Goal: Task Accomplishment & Management: Manage account settings

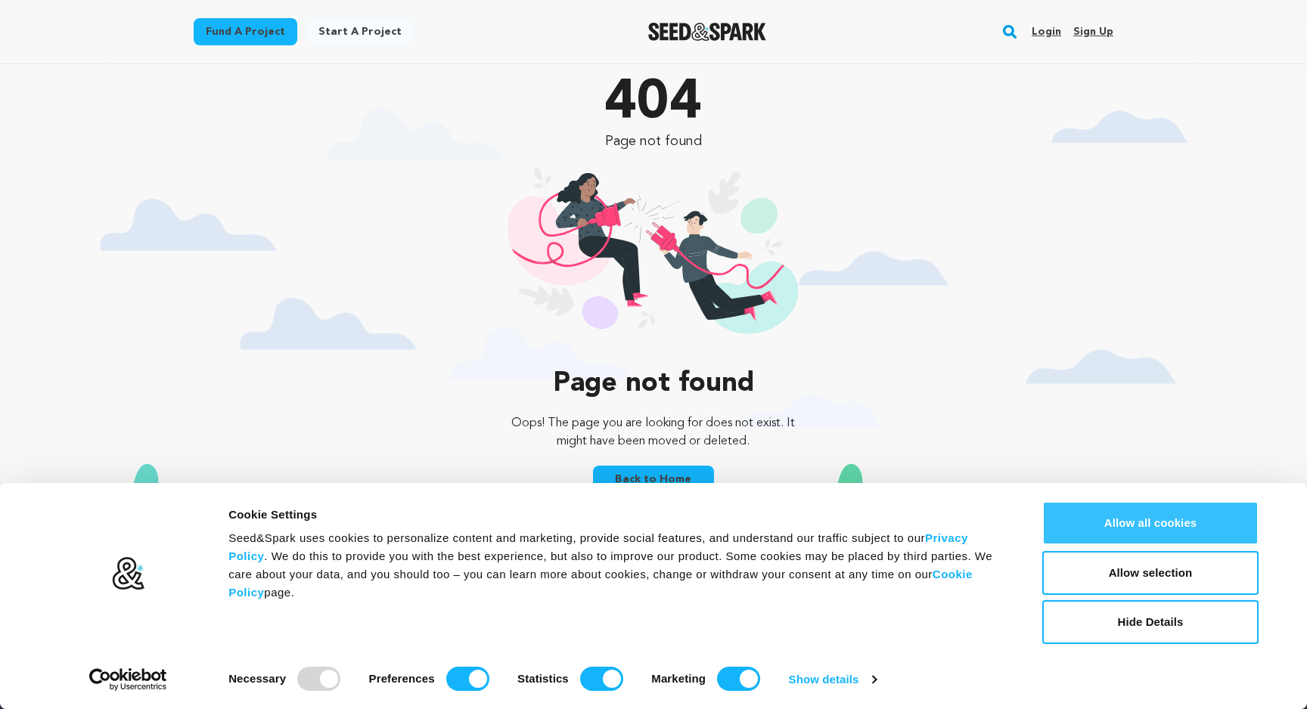
click at [1139, 528] on button "Allow all cookies" at bounding box center [1150, 523] width 216 height 44
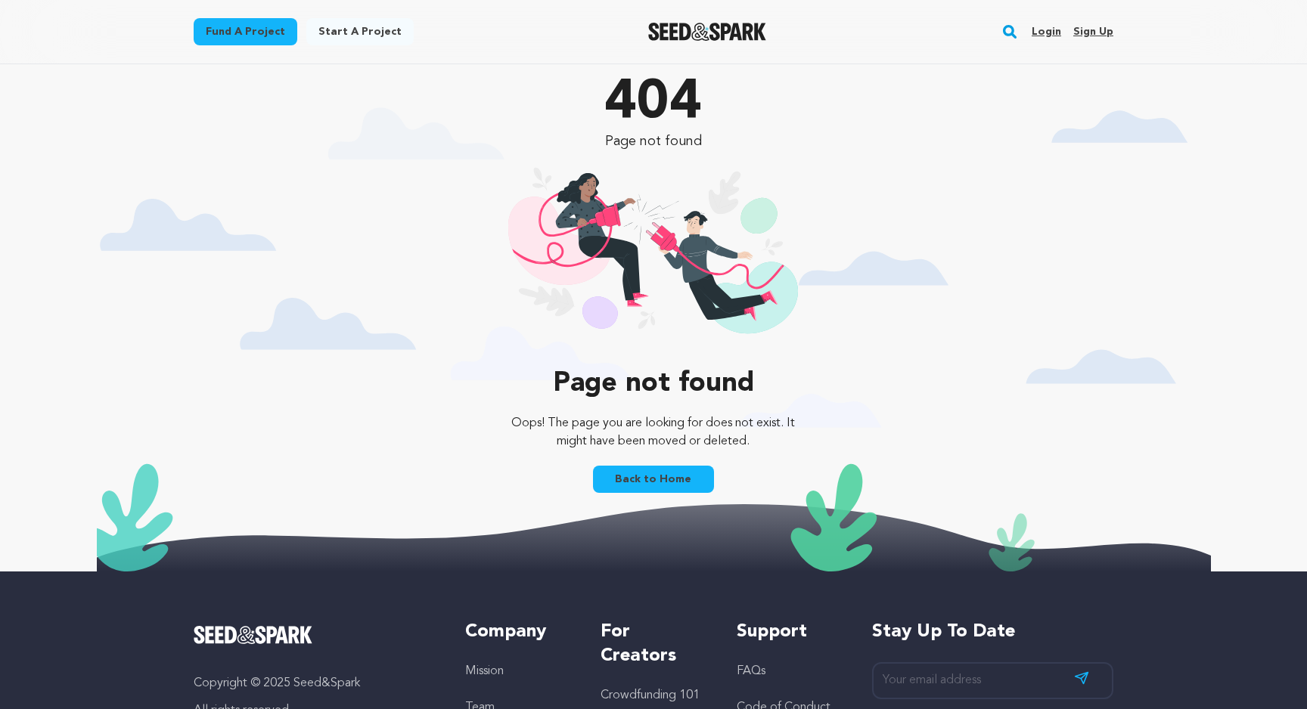
click at [1056, 29] on link "Login" at bounding box center [1045, 32] width 29 height 24
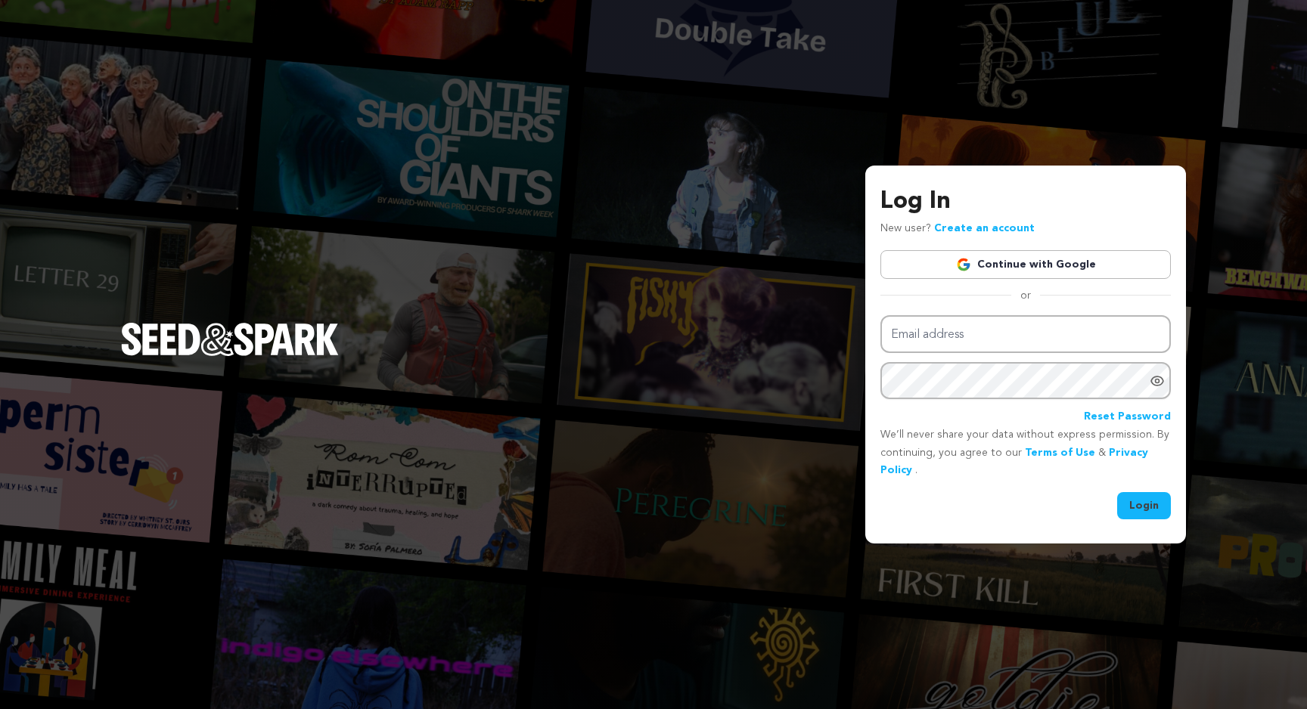
click at [1026, 273] on link "Continue with Google" at bounding box center [1025, 264] width 290 height 29
click at [970, 256] on link "Continue with Google" at bounding box center [1025, 264] width 290 height 29
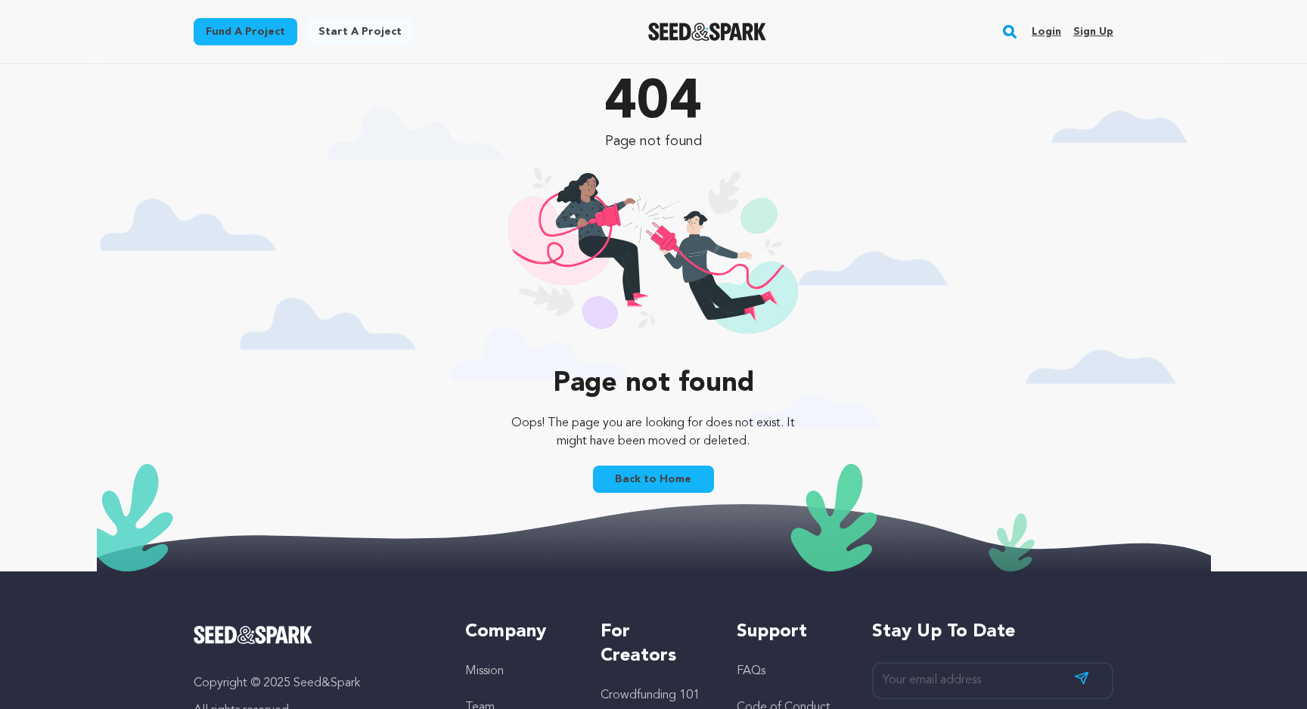
click at [1047, 33] on link "Login" at bounding box center [1045, 32] width 29 height 24
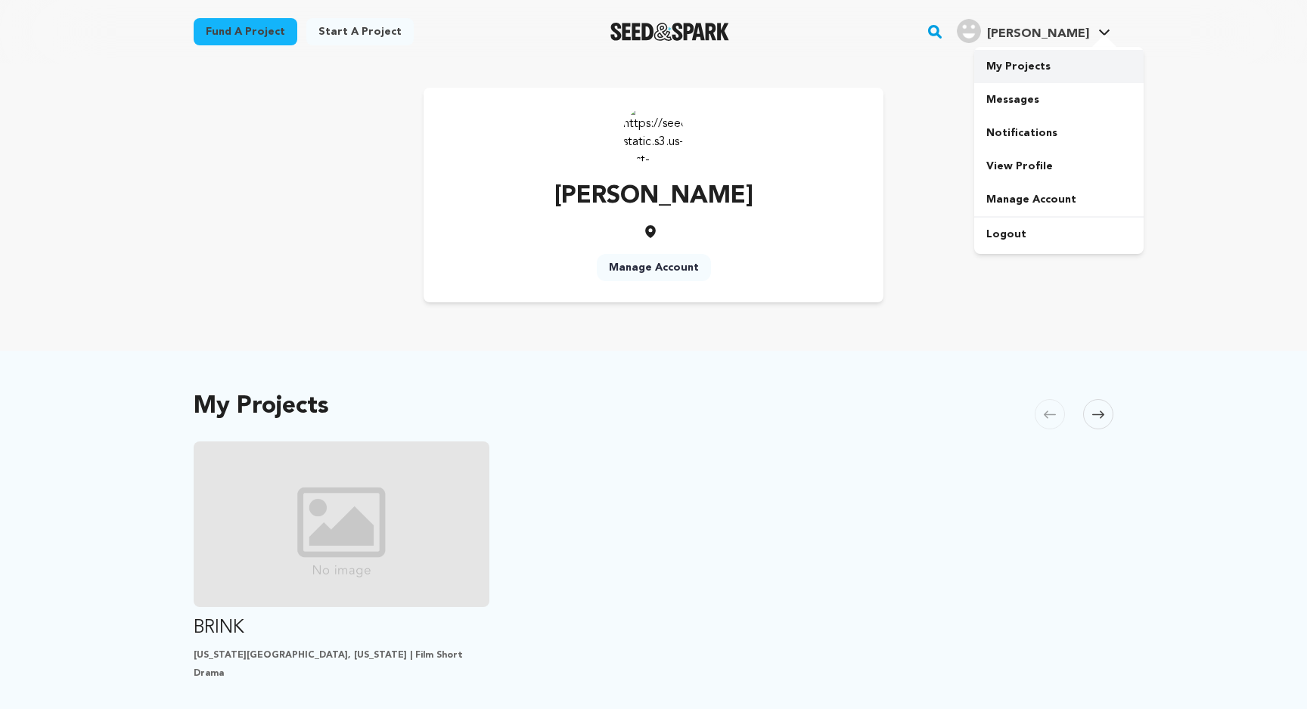
click at [1033, 66] on link "My Projects" at bounding box center [1058, 66] width 169 height 33
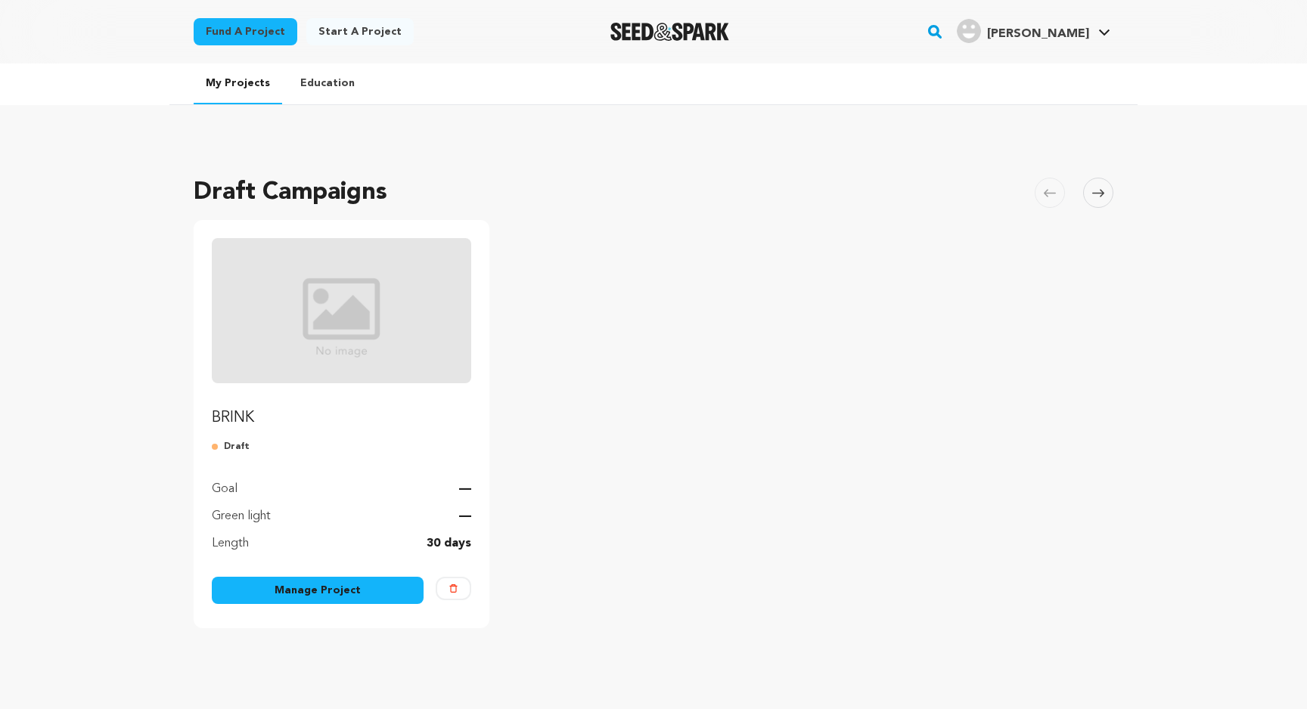
click at [353, 588] on link "Manage Project" at bounding box center [318, 590] width 212 height 27
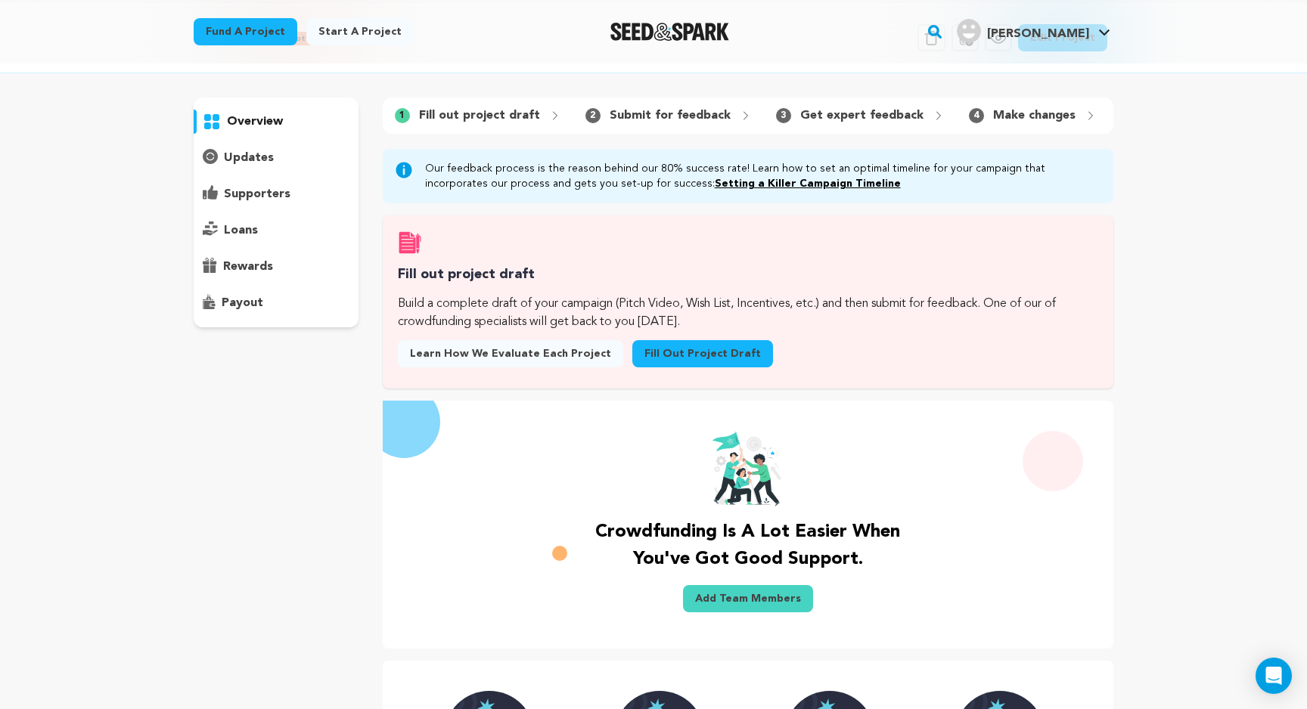
scroll to position [39, 0]
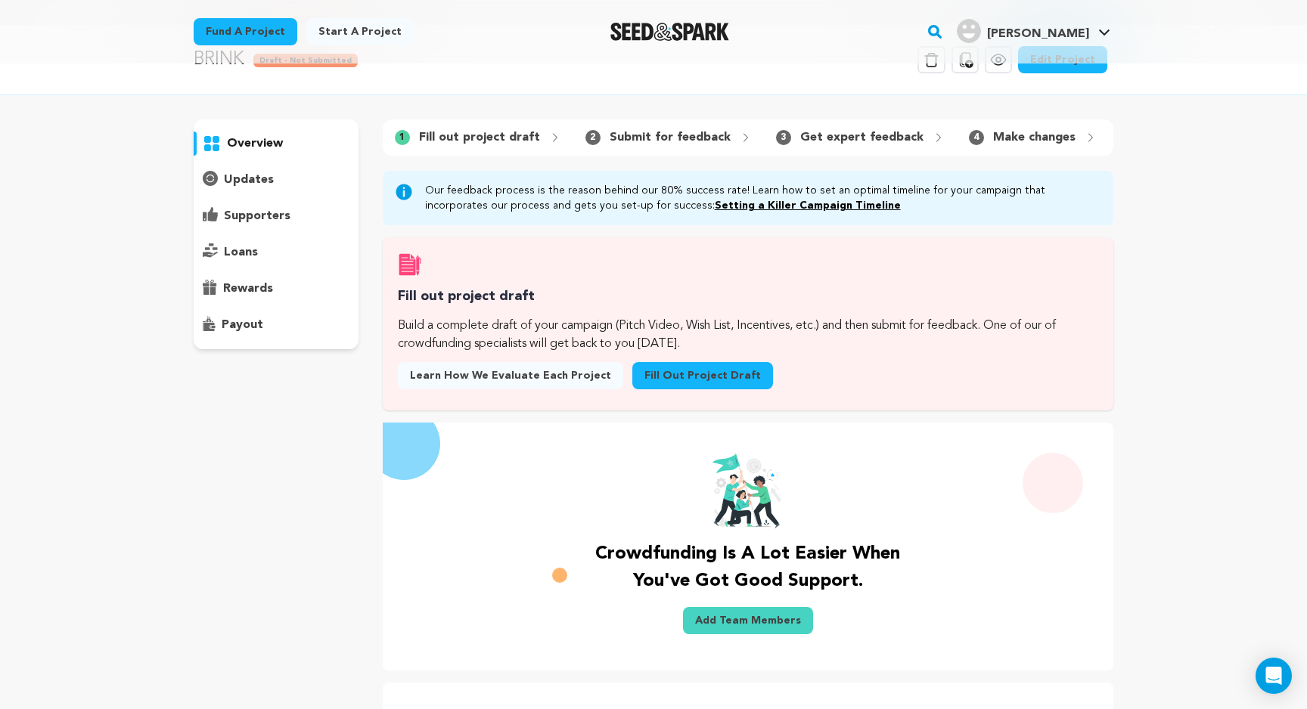
click at [248, 315] on div "payout" at bounding box center [276, 325] width 165 height 24
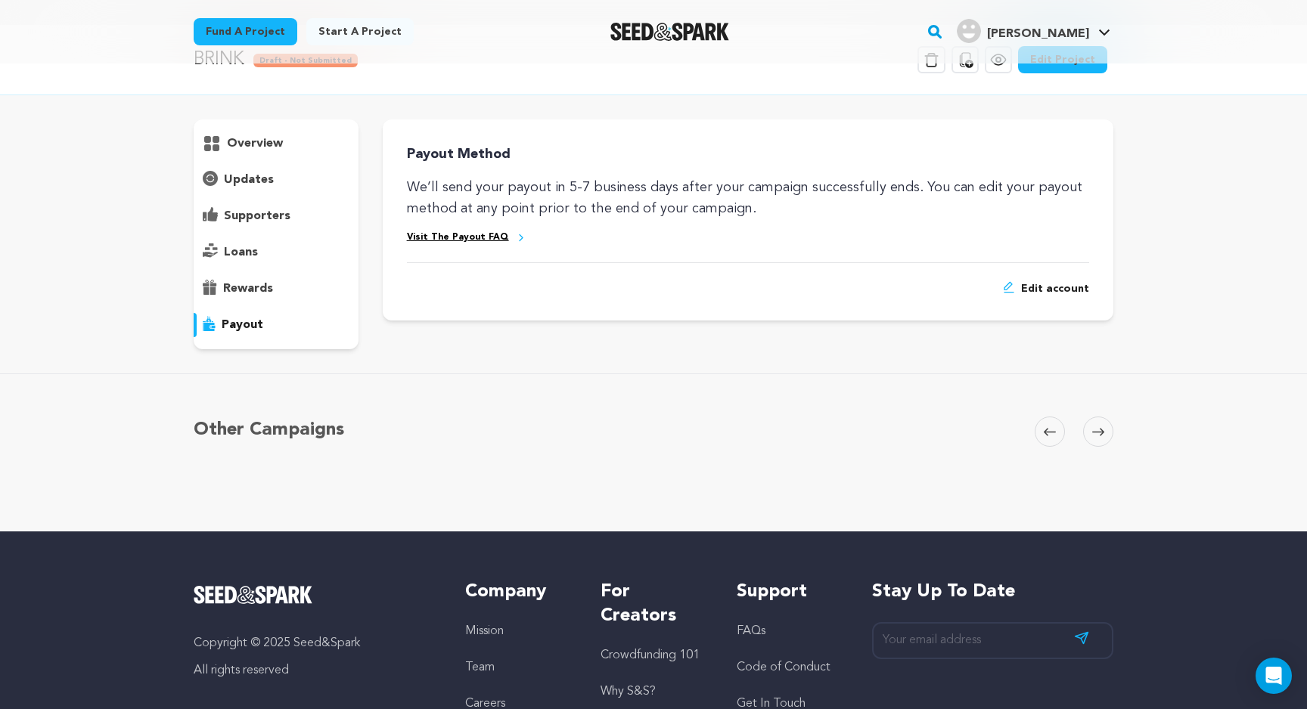
click at [247, 291] on p "rewards" at bounding box center [248, 289] width 50 height 18
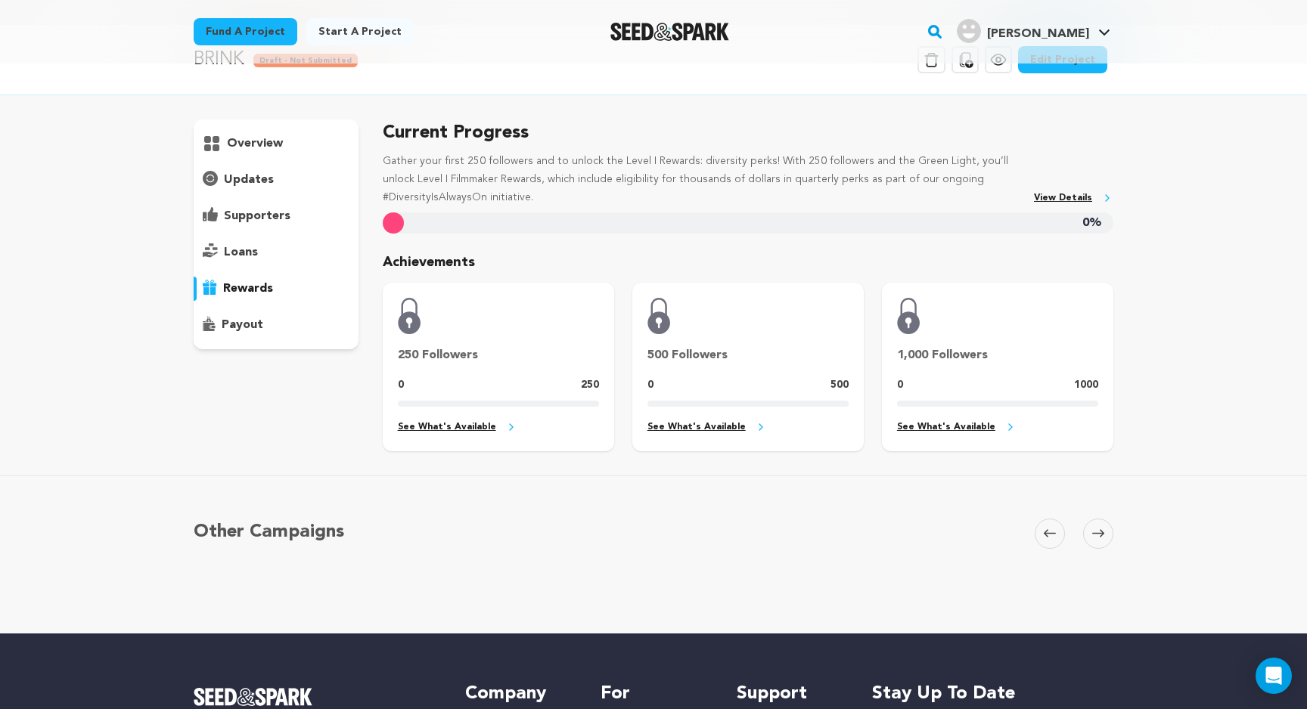
click at [250, 252] on p "loans" at bounding box center [241, 252] width 34 height 18
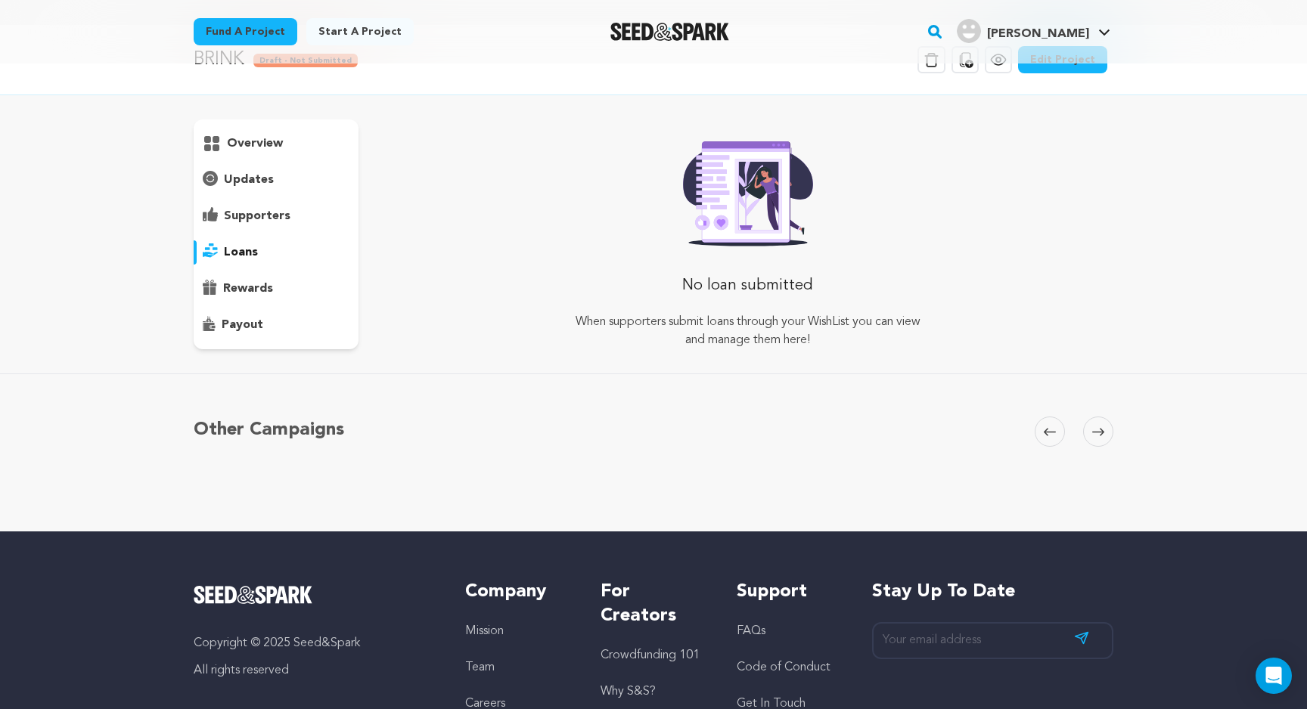
click at [253, 220] on p "supporters" at bounding box center [257, 216] width 67 height 18
click at [253, 183] on p "updates" at bounding box center [249, 180] width 50 height 18
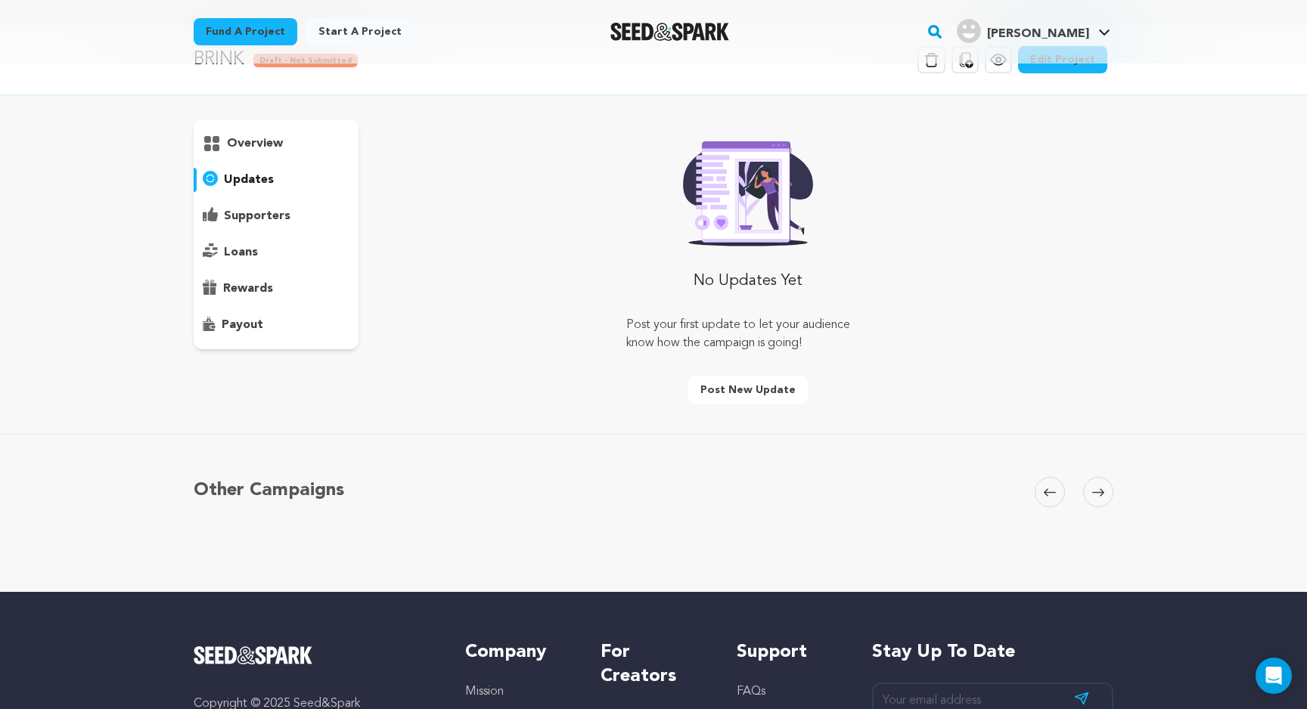
click at [254, 145] on p "overview" at bounding box center [255, 144] width 56 height 18
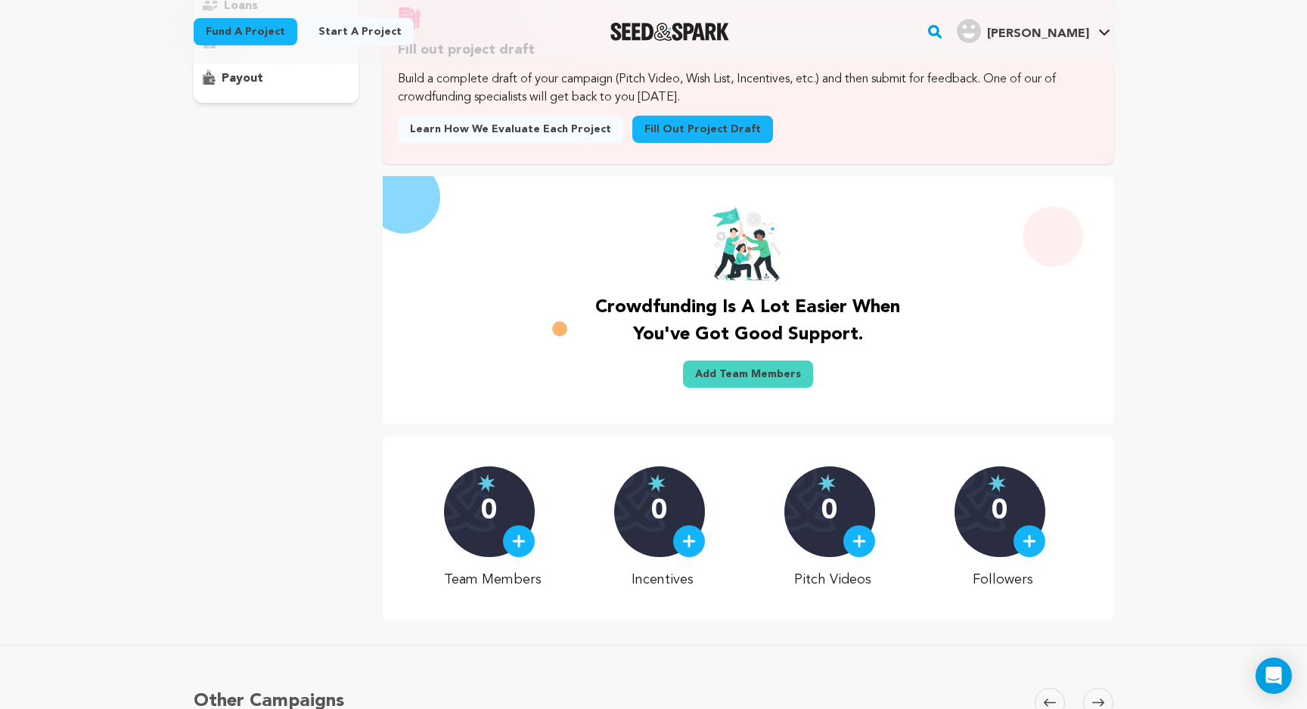
scroll to position [21, 0]
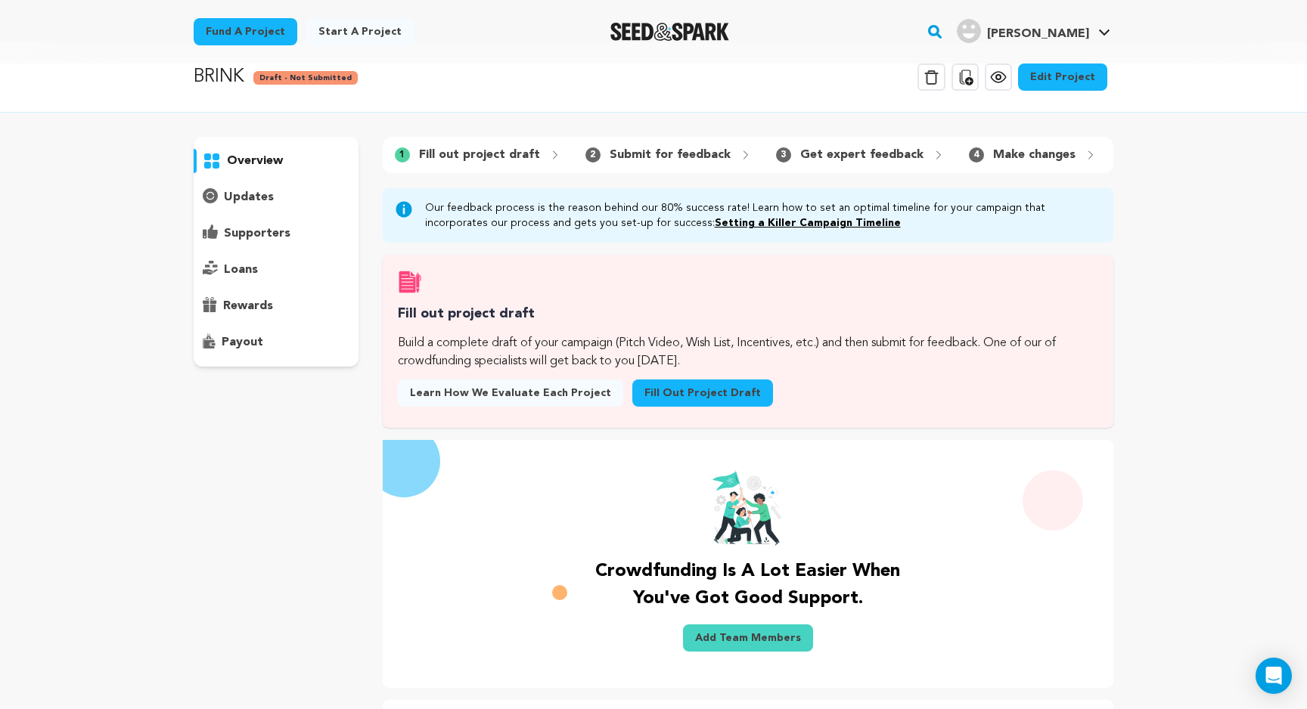
click at [313, 163] on div "overview" at bounding box center [276, 161] width 165 height 24
click at [1069, 85] on link "Edit Project" at bounding box center [1062, 77] width 89 height 27
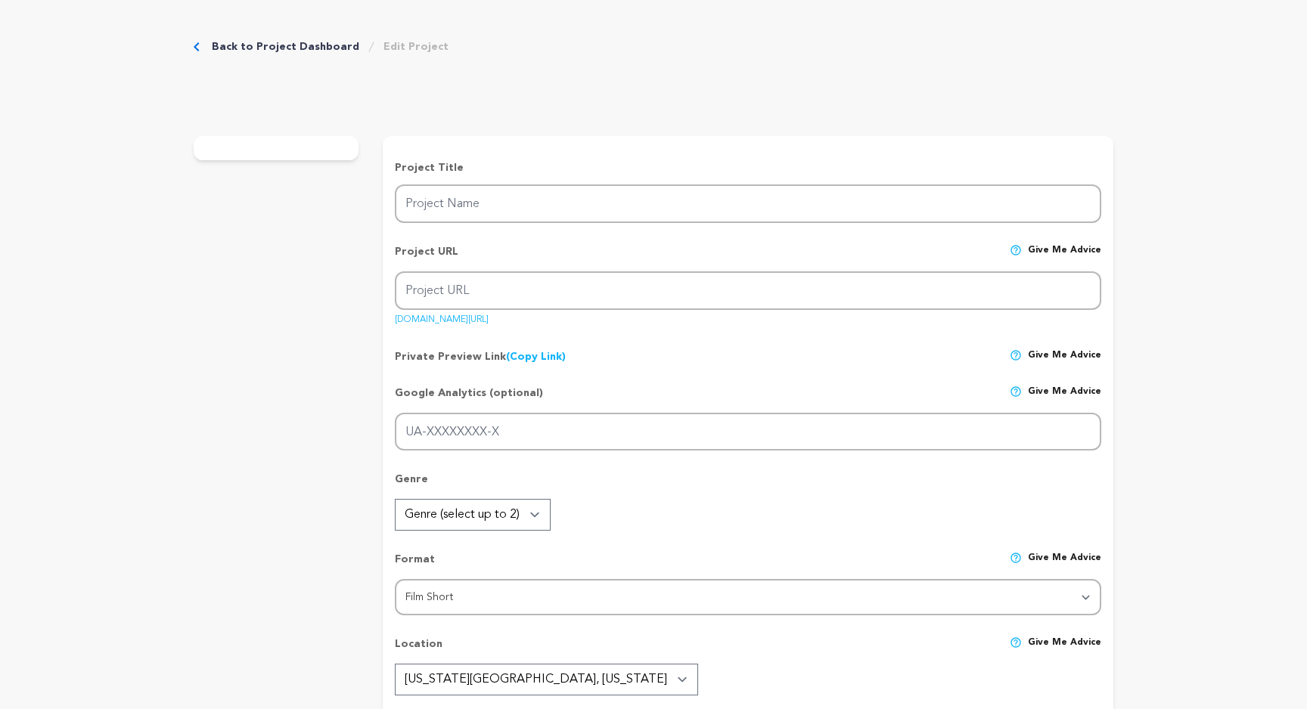
type input "BRINK"
type input "brink"
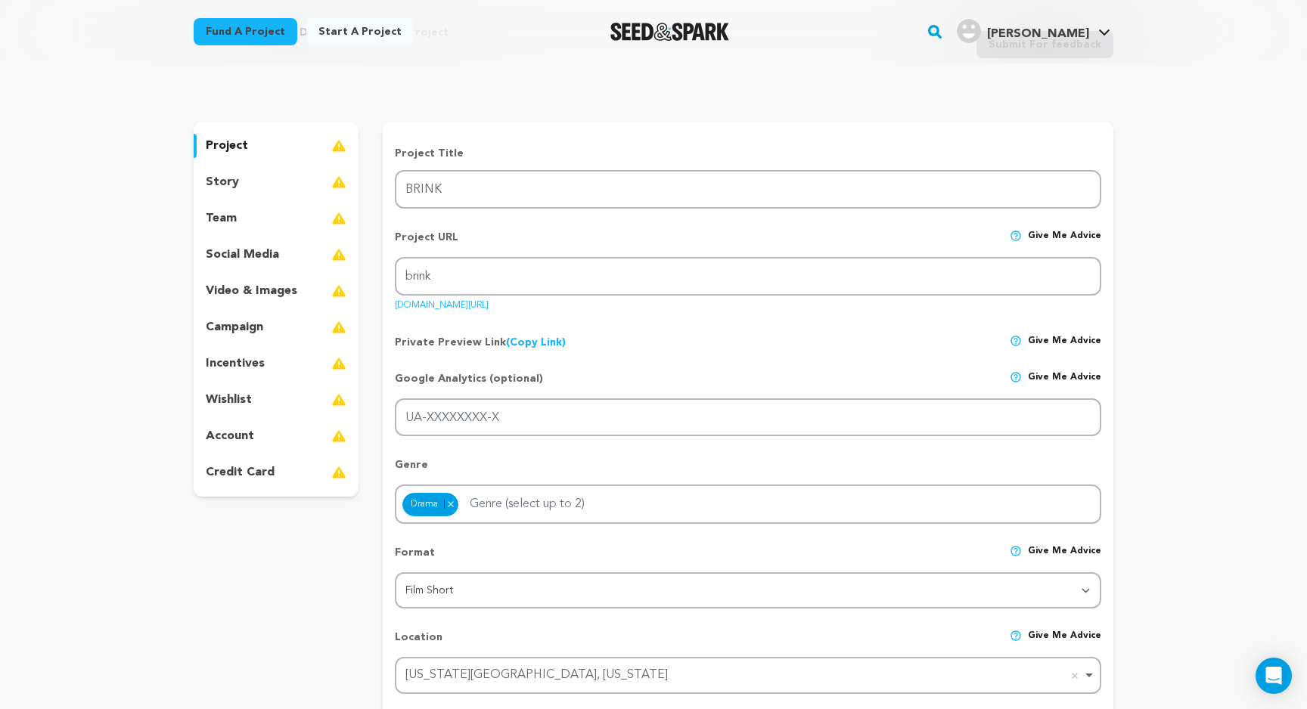
scroll to position [61, 0]
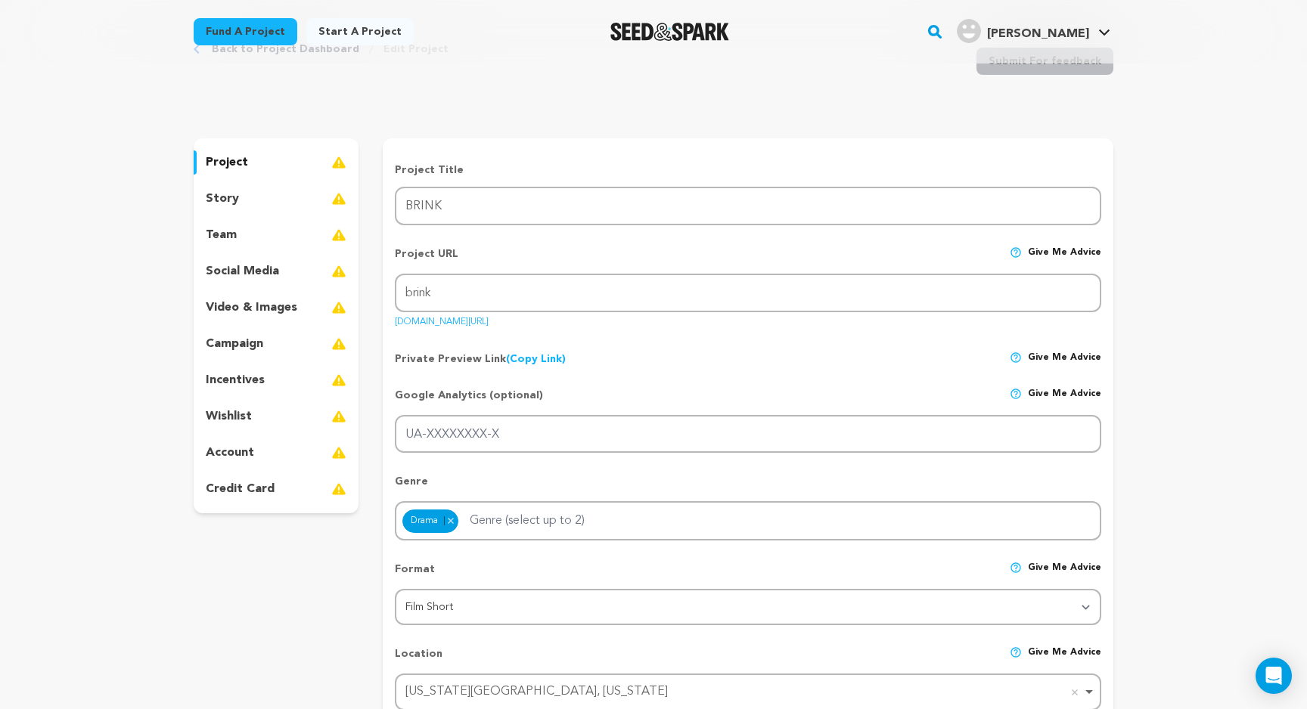
click at [261, 270] on p "social media" at bounding box center [242, 271] width 73 height 18
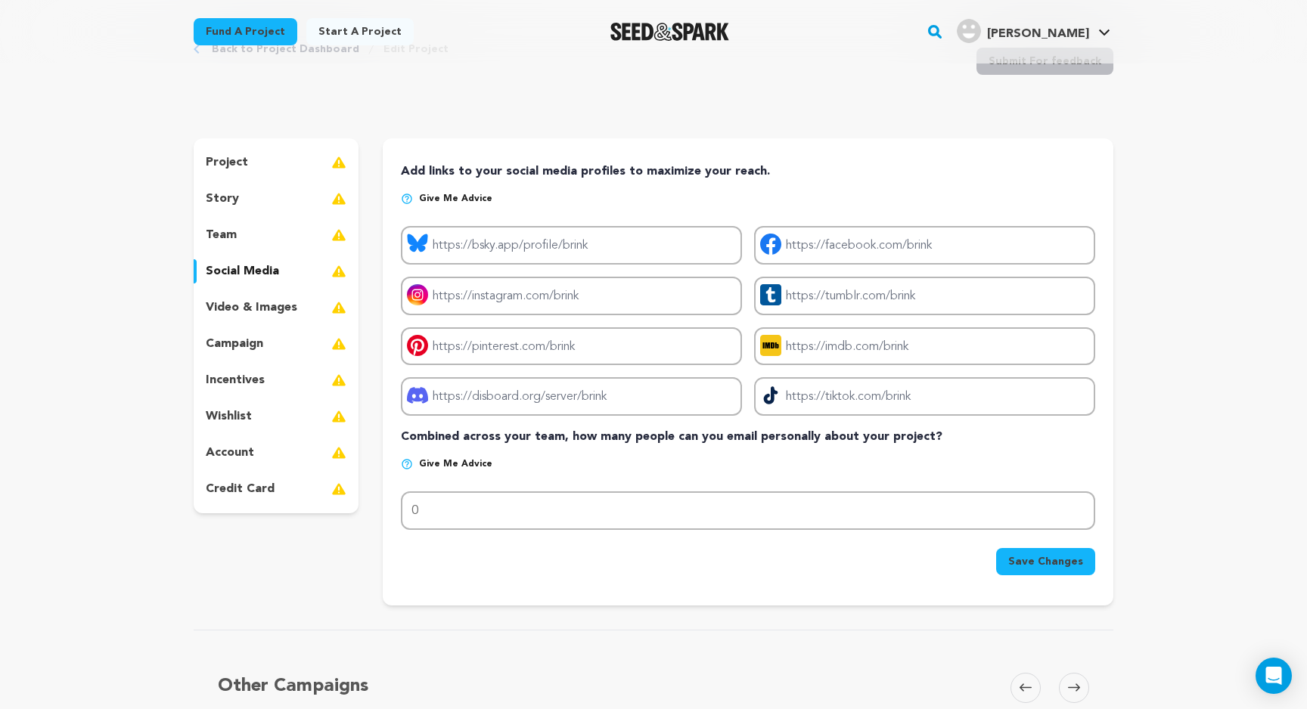
click at [257, 302] on p "video & images" at bounding box center [251, 308] width 91 height 18
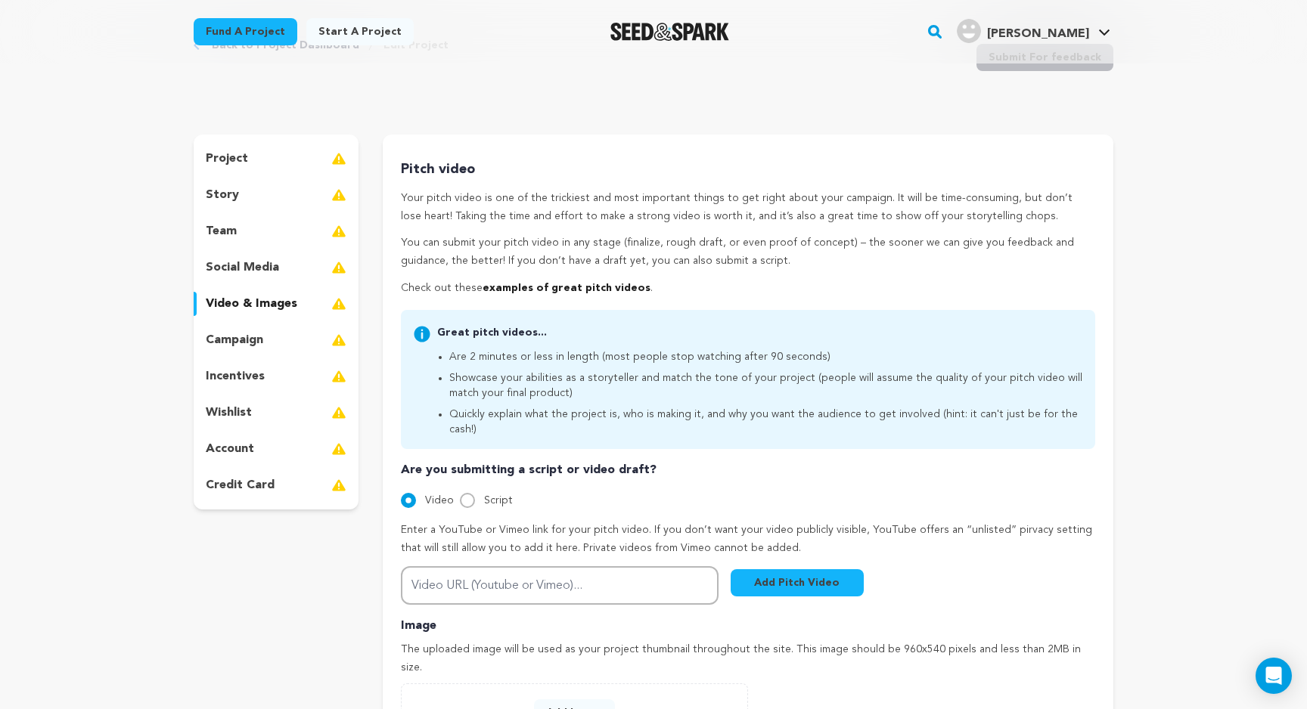
scroll to position [60, 0]
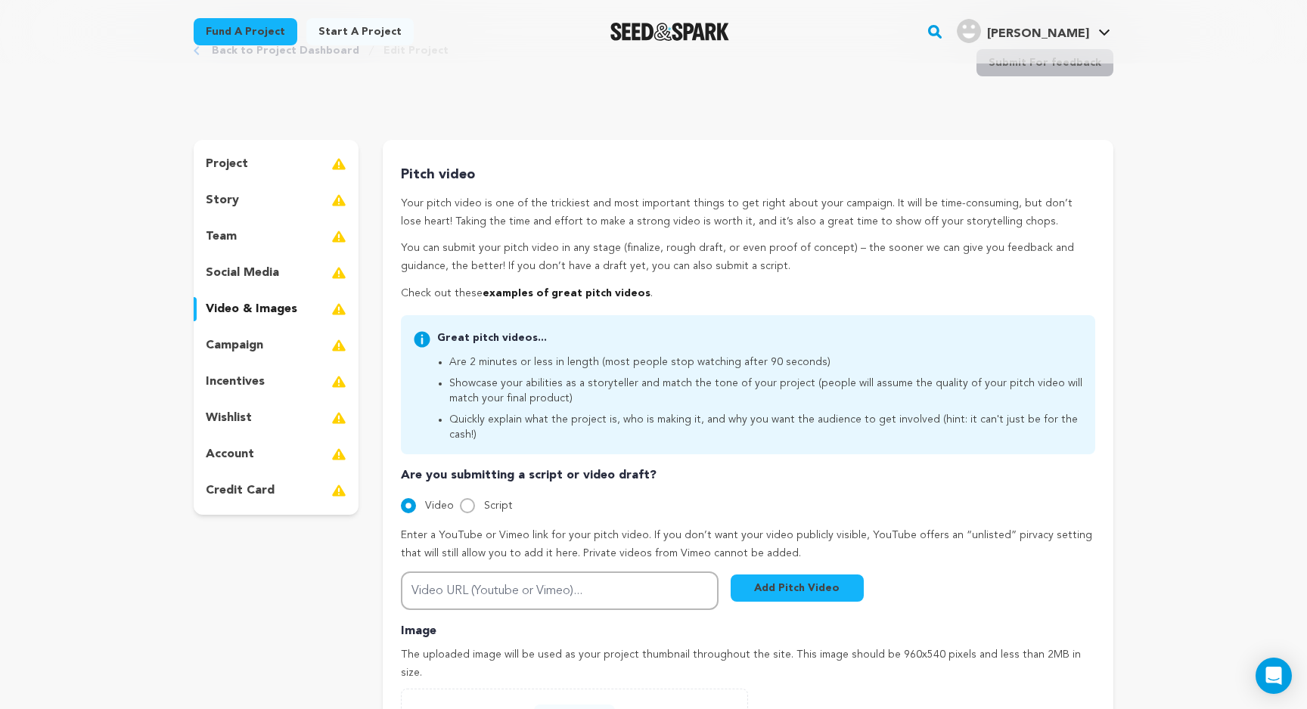
click at [250, 345] on p "campaign" at bounding box center [234, 345] width 57 height 18
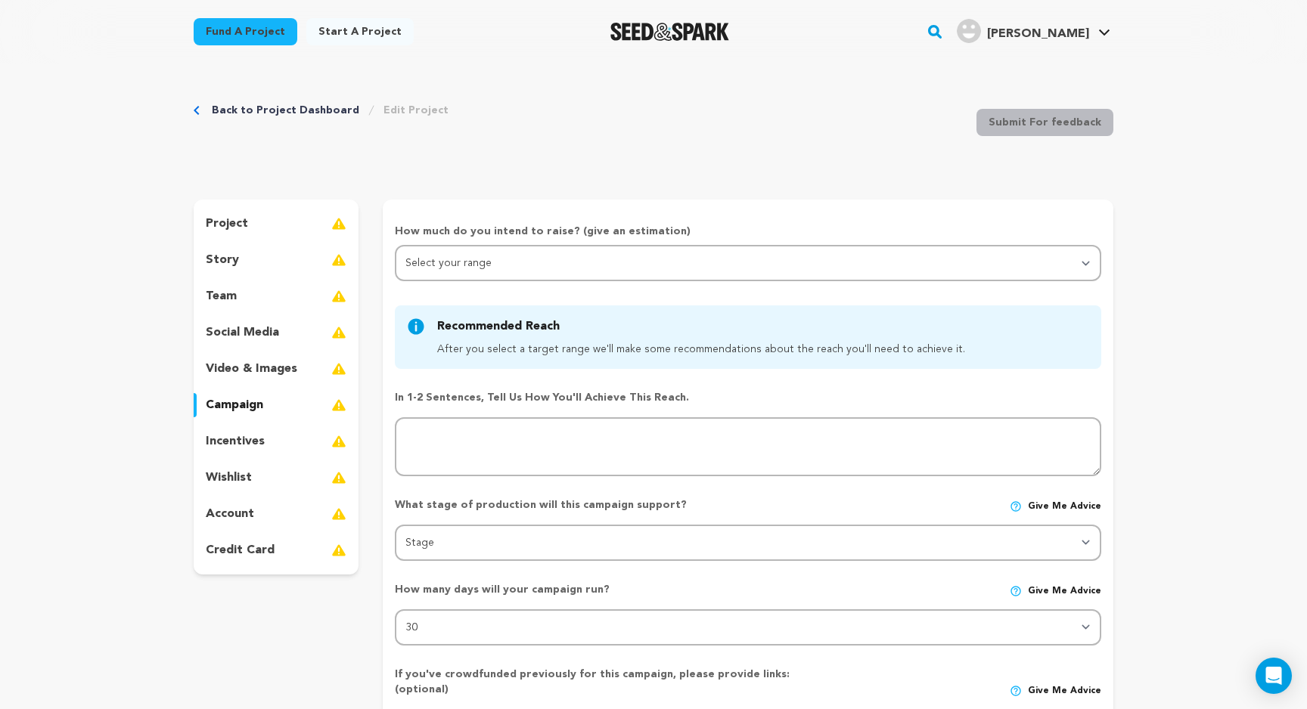
click at [277, 225] on div "project" at bounding box center [276, 224] width 165 height 24
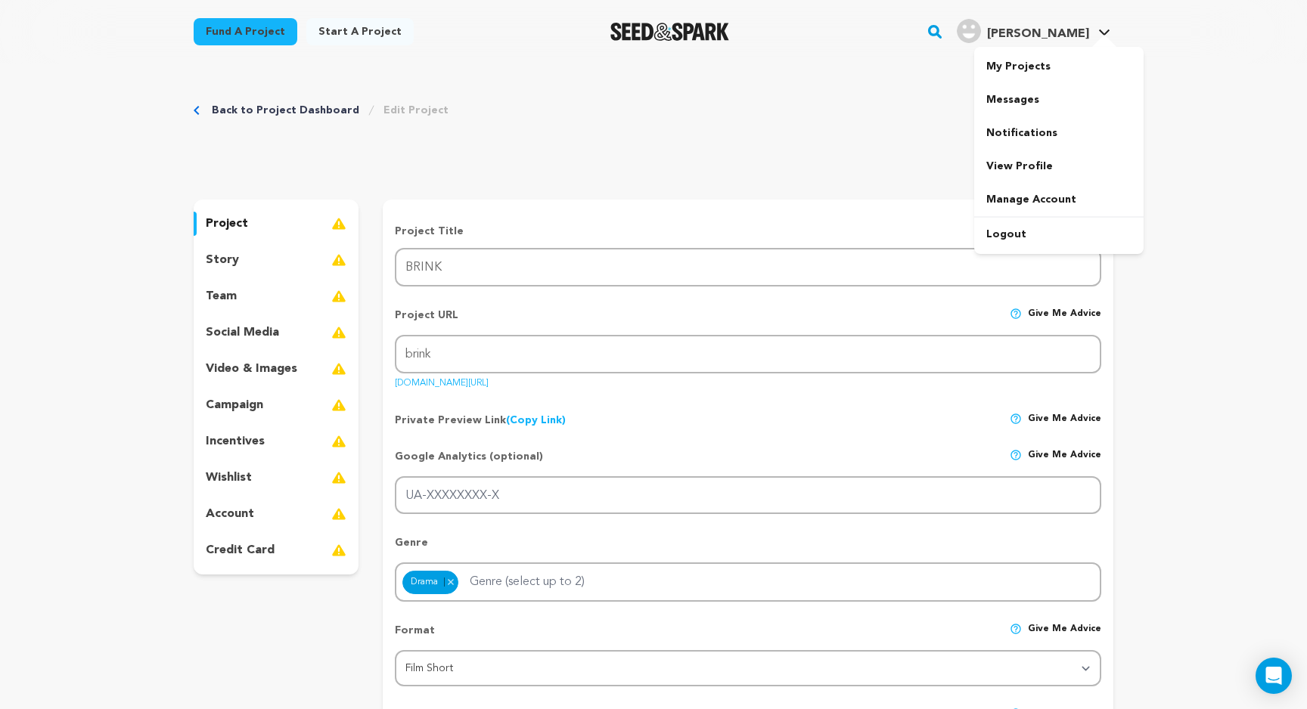
click at [1073, 36] on span "McLean M." at bounding box center [1038, 34] width 102 height 12
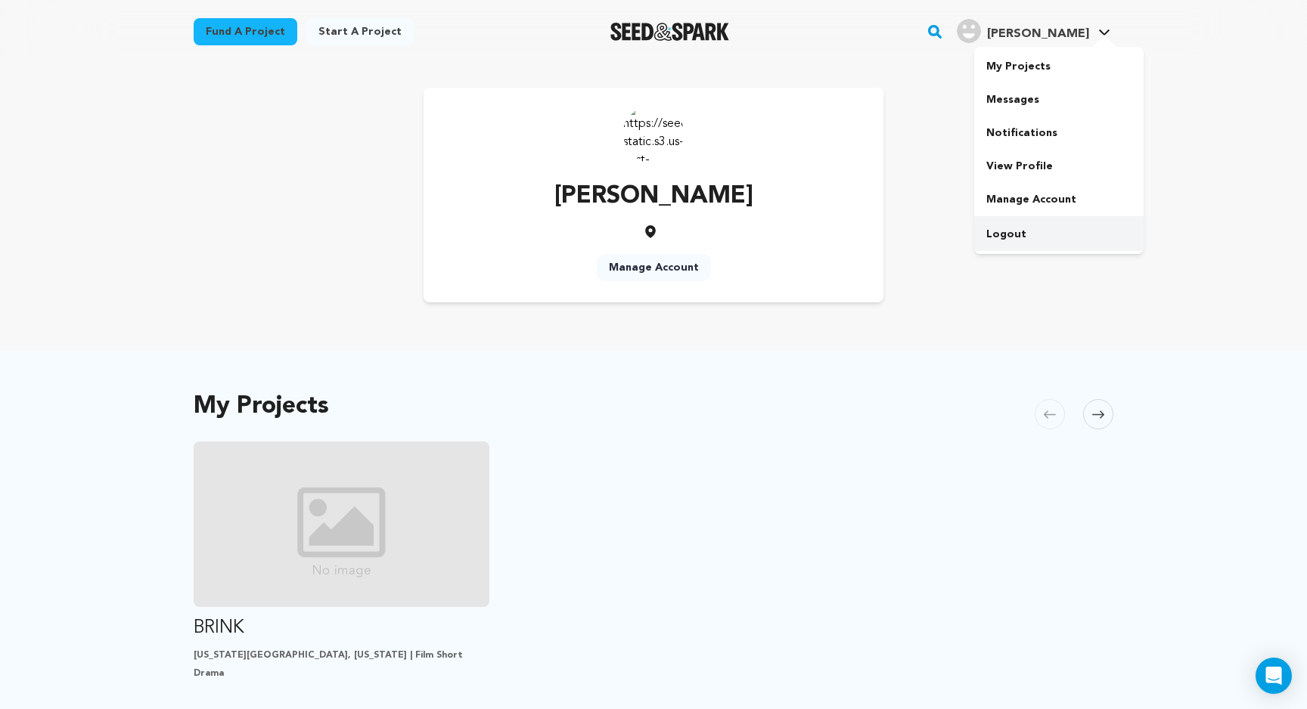
click at [1021, 237] on link "Logout" at bounding box center [1058, 234] width 169 height 33
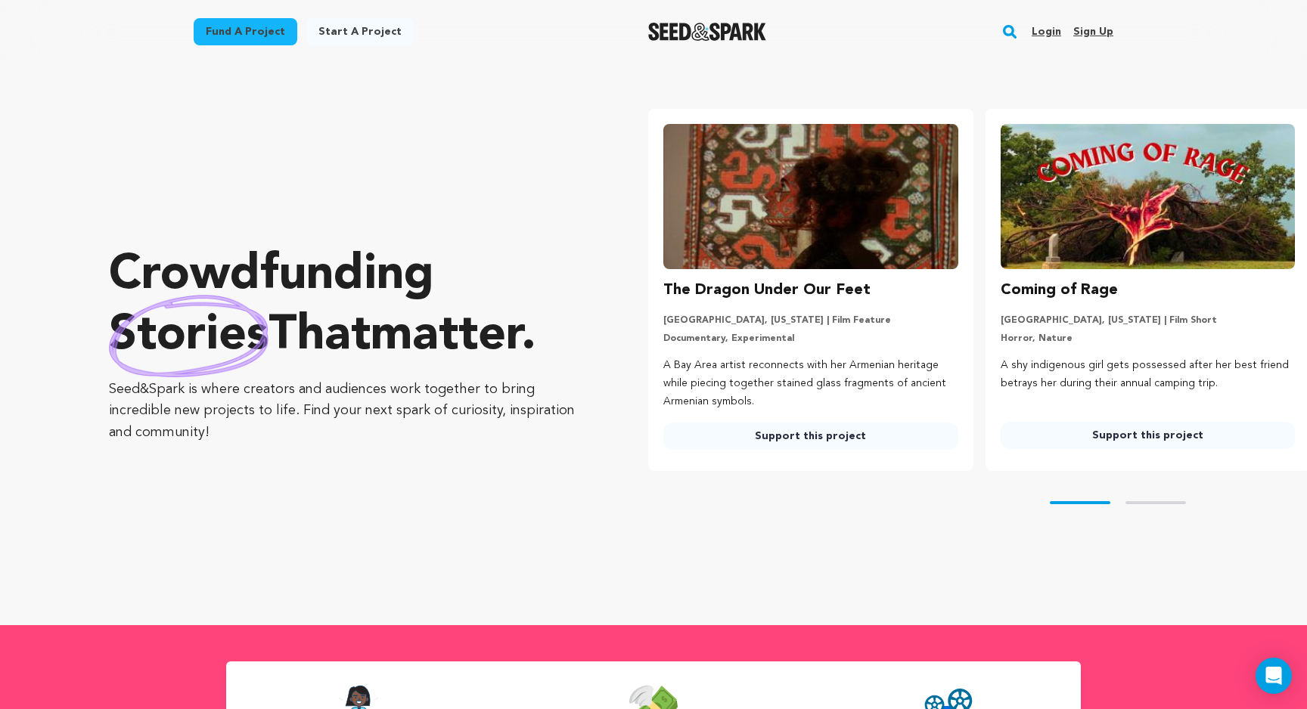
click at [1039, 35] on link "Login" at bounding box center [1045, 32] width 29 height 24
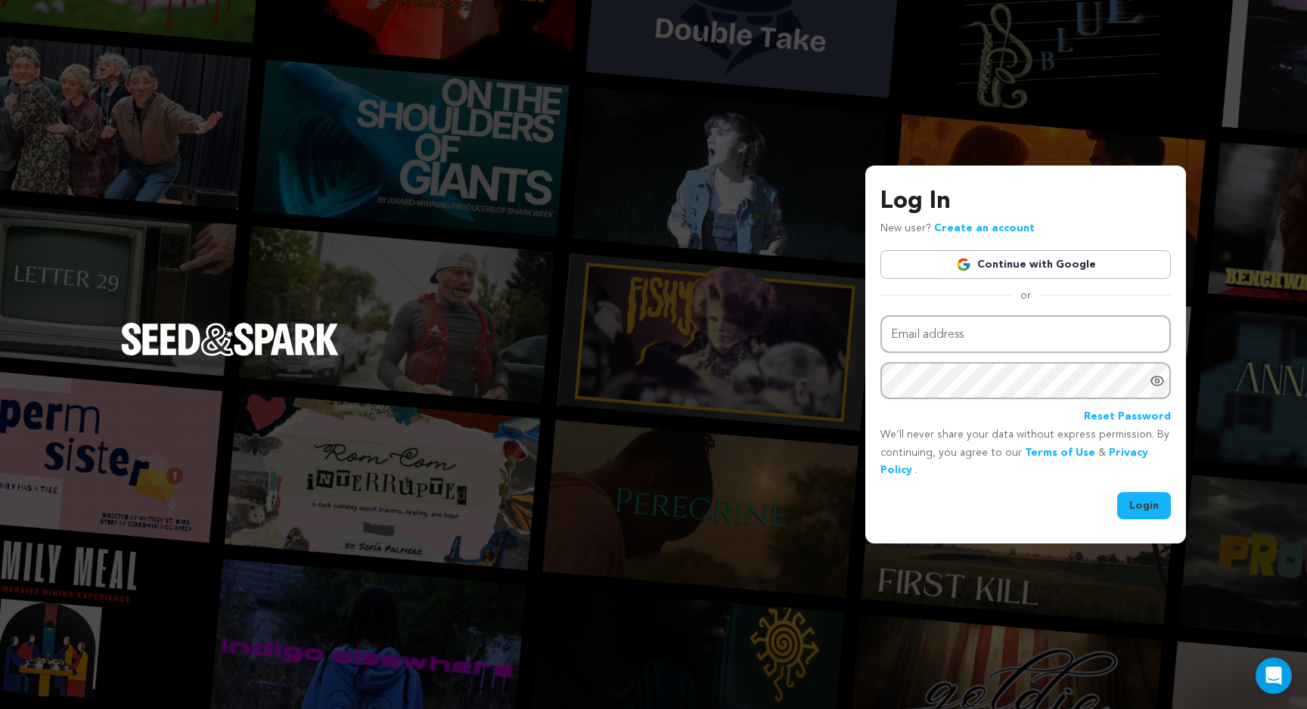
click at [986, 296] on div "or" at bounding box center [1025, 295] width 290 height 15
click at [975, 346] on input "Email address" at bounding box center [1025, 334] width 290 height 39
click at [1009, 265] on link "Continue with Google" at bounding box center [1025, 264] width 290 height 29
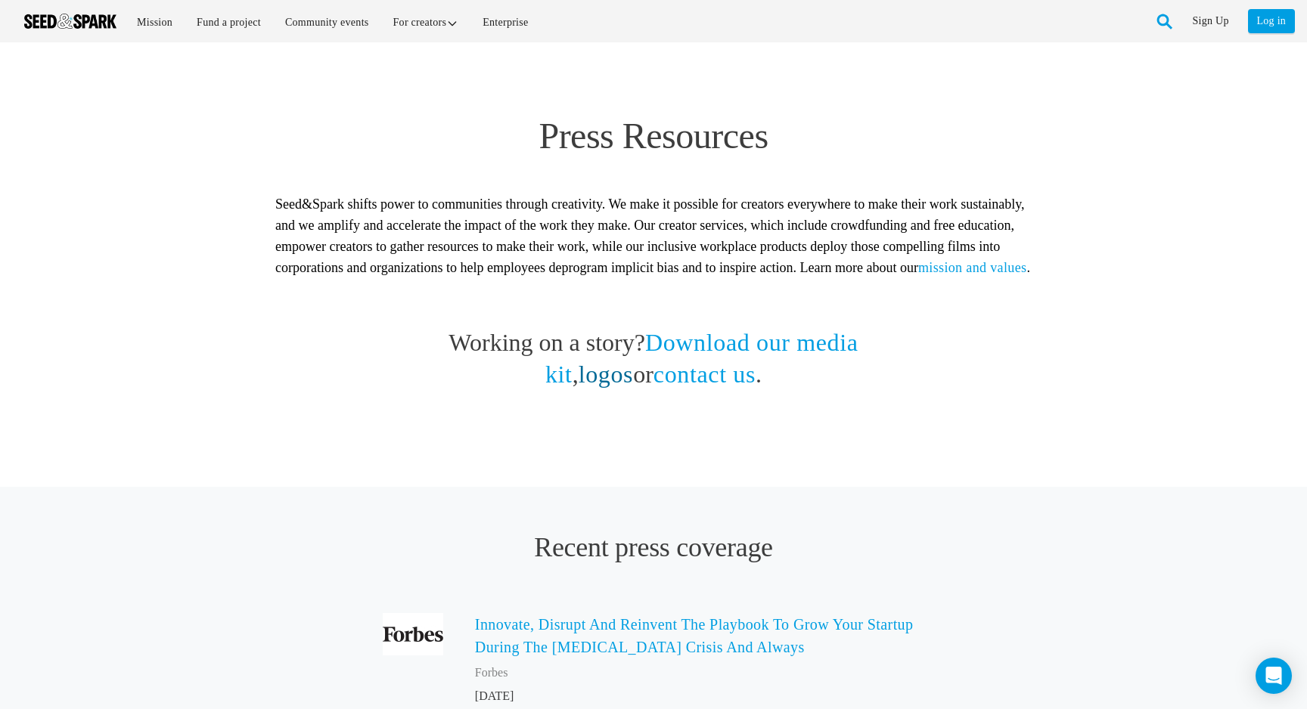
click at [634, 366] on link "logos" at bounding box center [605, 374] width 55 height 27
